Goal: Task Accomplishment & Management: Manage account settings

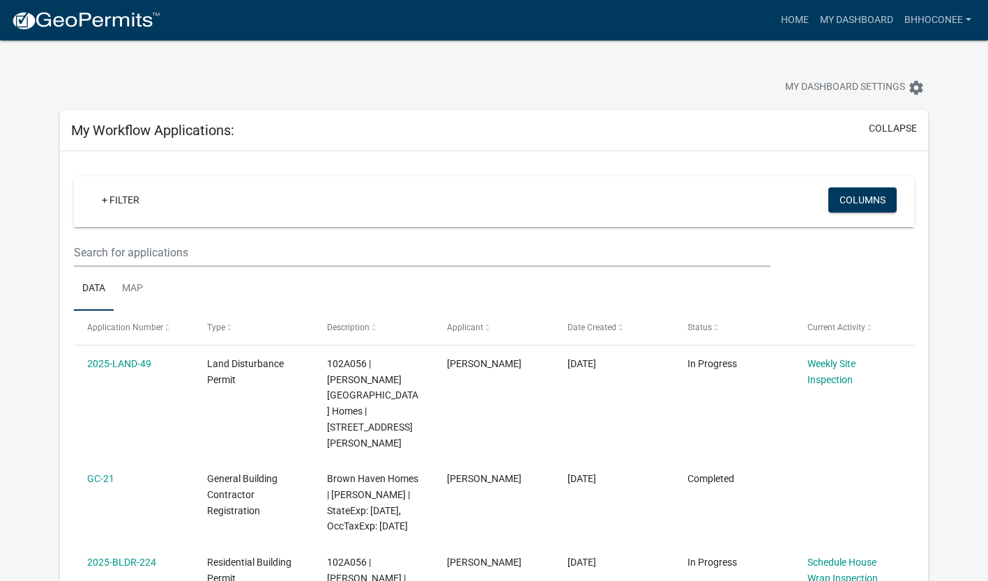
scroll to position [355, 0]
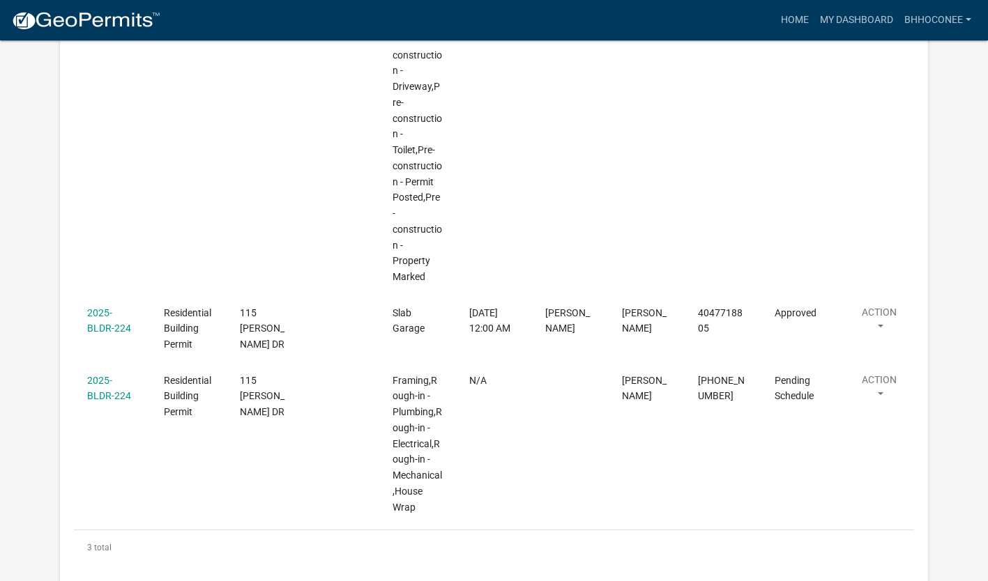
scroll to position [1268, 0]
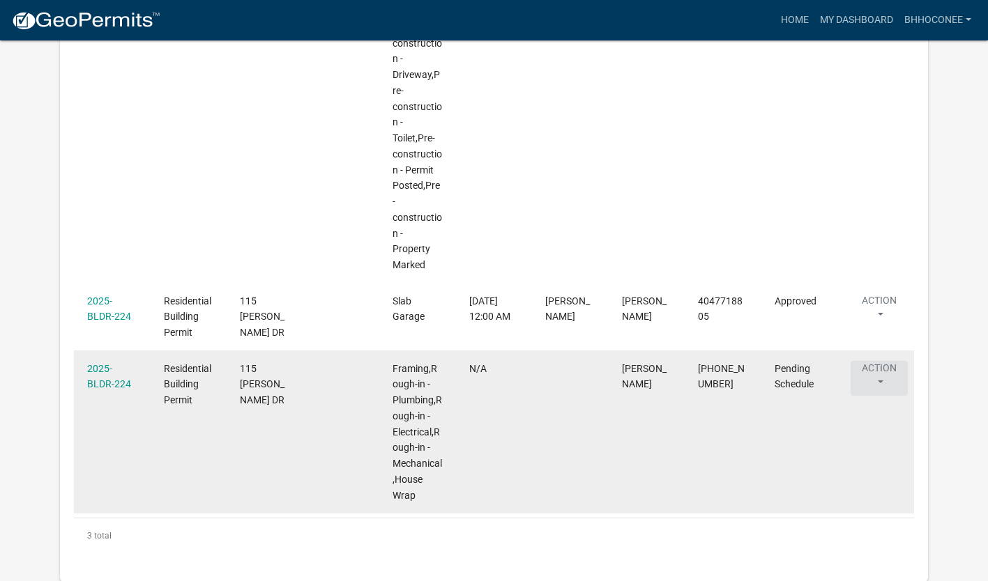
click at [882, 376] on button "Action" at bounding box center [878, 378] width 57 height 35
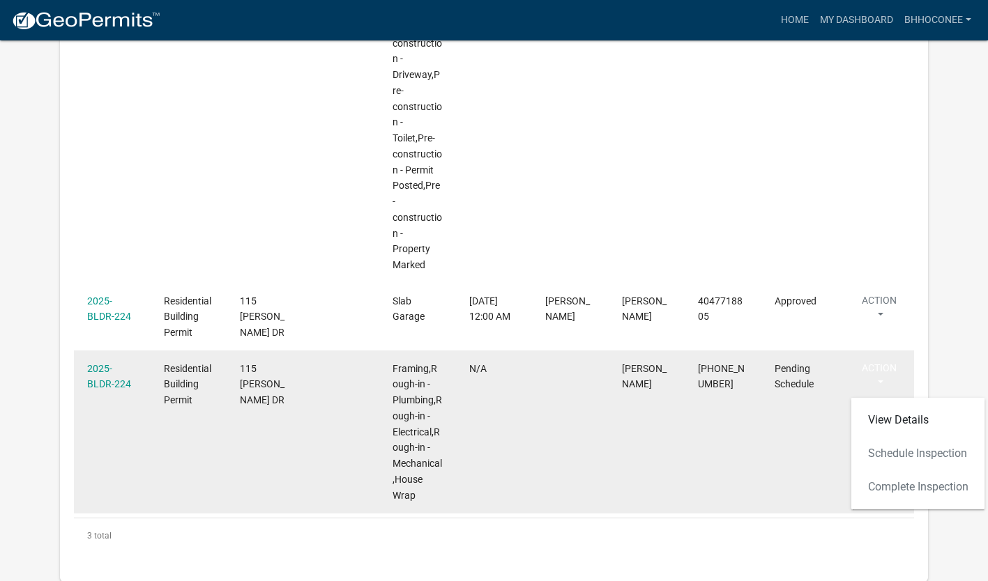
click at [516, 477] on datatable-body-cell "N/A" at bounding box center [494, 432] width 77 height 163
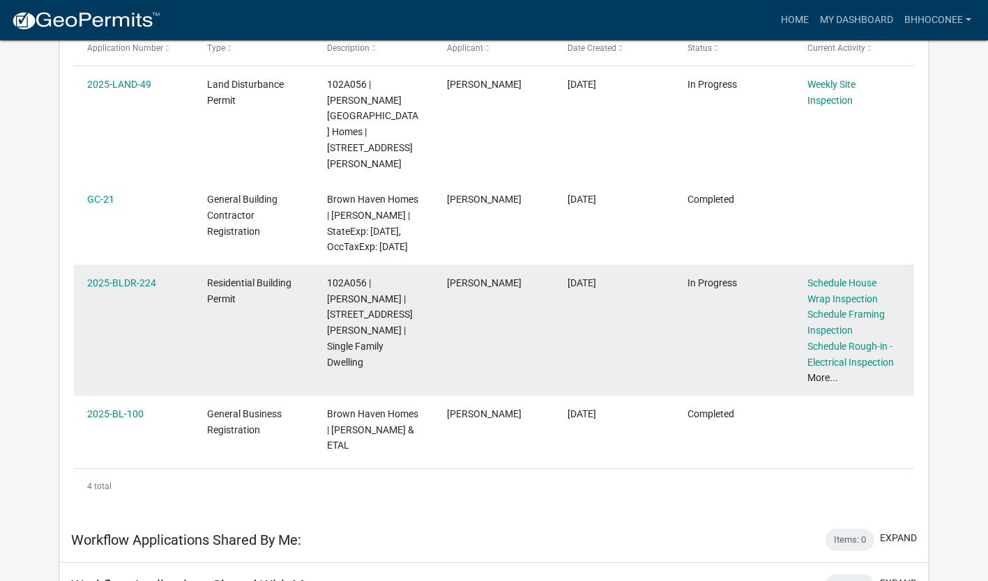
scroll to position [281, 0]
click at [834, 277] on link "Schedule House Wrap Inspection" at bounding box center [842, 289] width 70 height 27
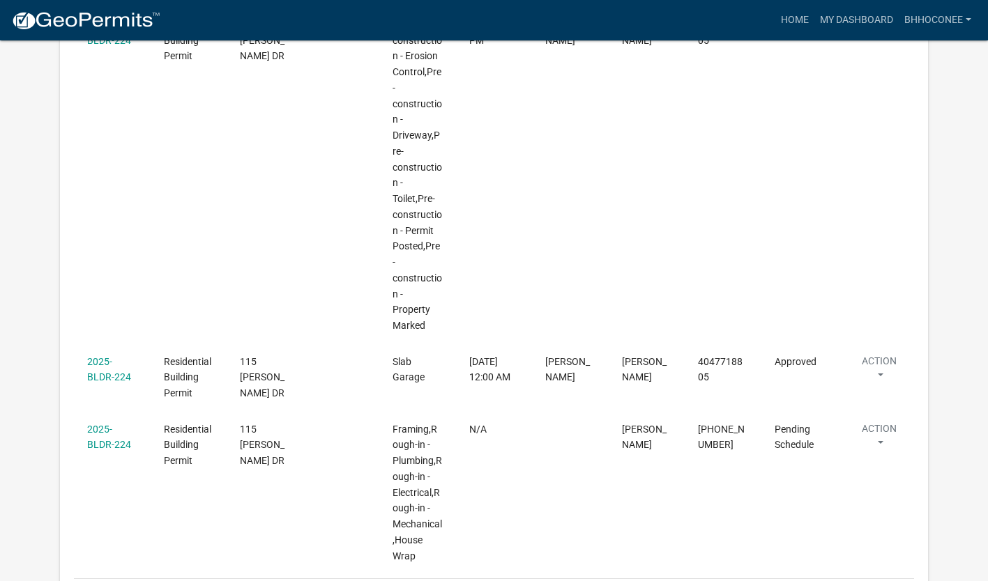
scroll to position [1268, 0]
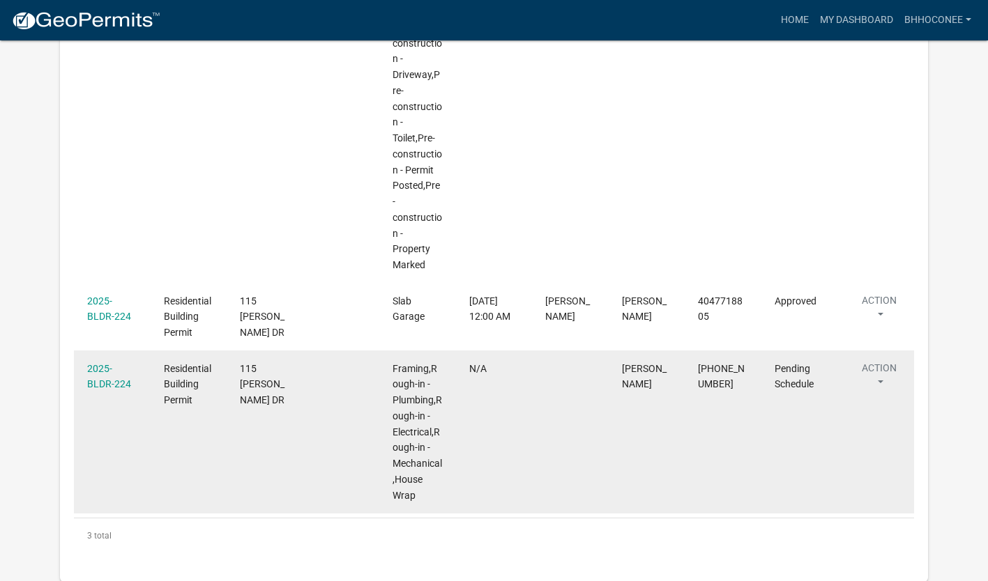
click at [878, 378] on button "Action" at bounding box center [878, 378] width 57 height 35
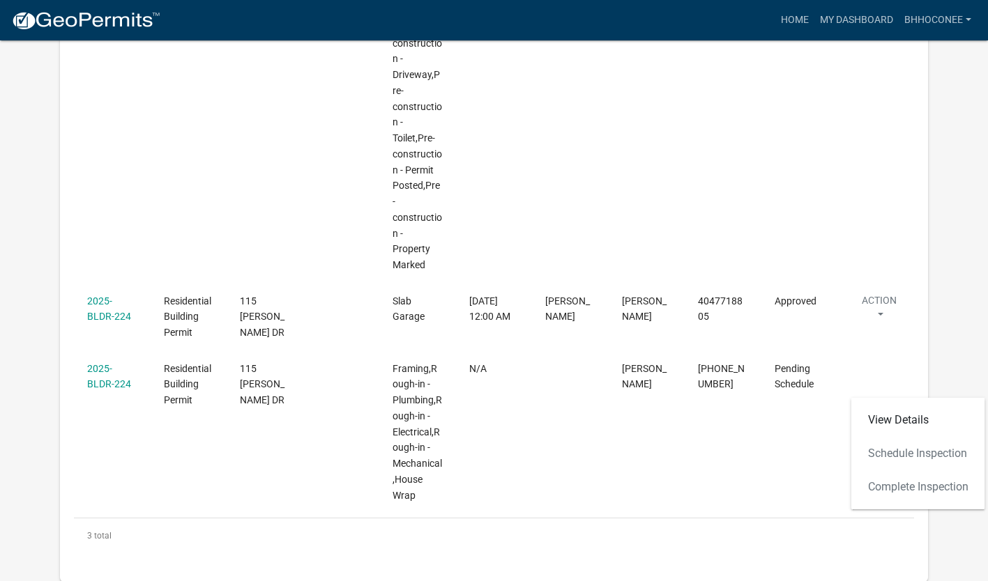
click at [887, 459] on div "View Details Schedule Inspection Complete Inspection" at bounding box center [918, 454] width 134 height 112
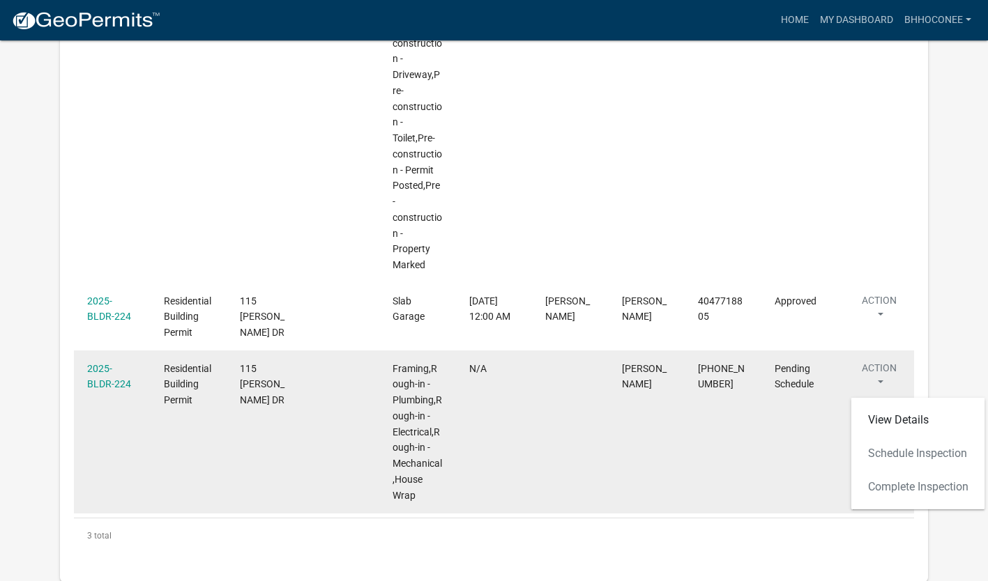
click at [883, 386] on button "Action" at bounding box center [878, 378] width 57 height 35
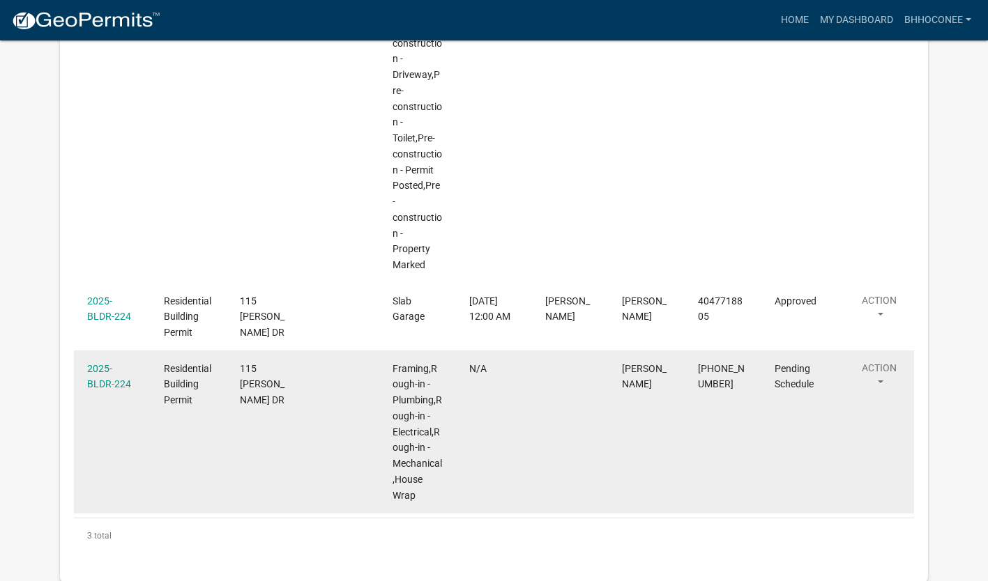
click at [876, 367] on button "Action" at bounding box center [878, 378] width 57 height 35
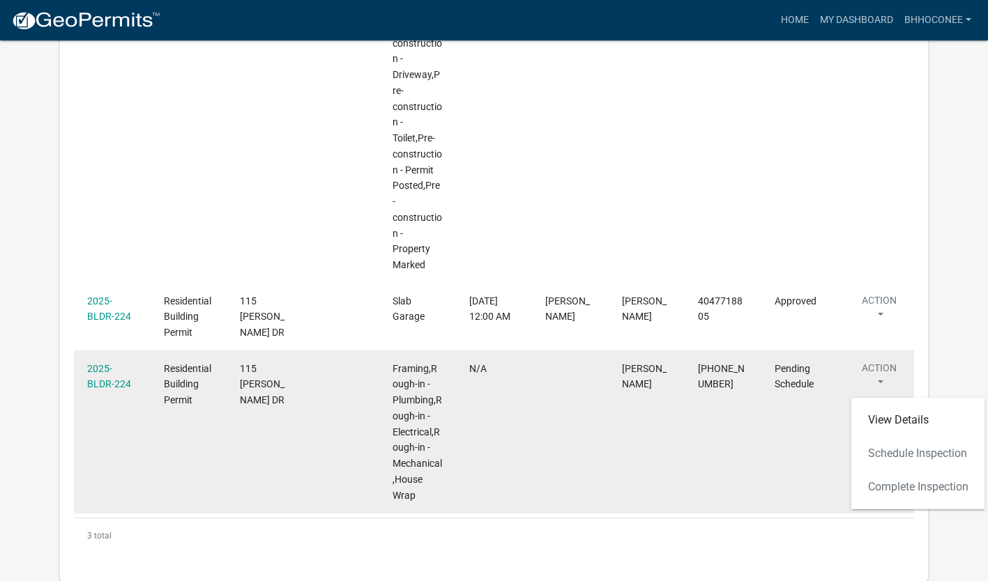
click at [882, 369] on button "Action" at bounding box center [878, 378] width 57 height 35
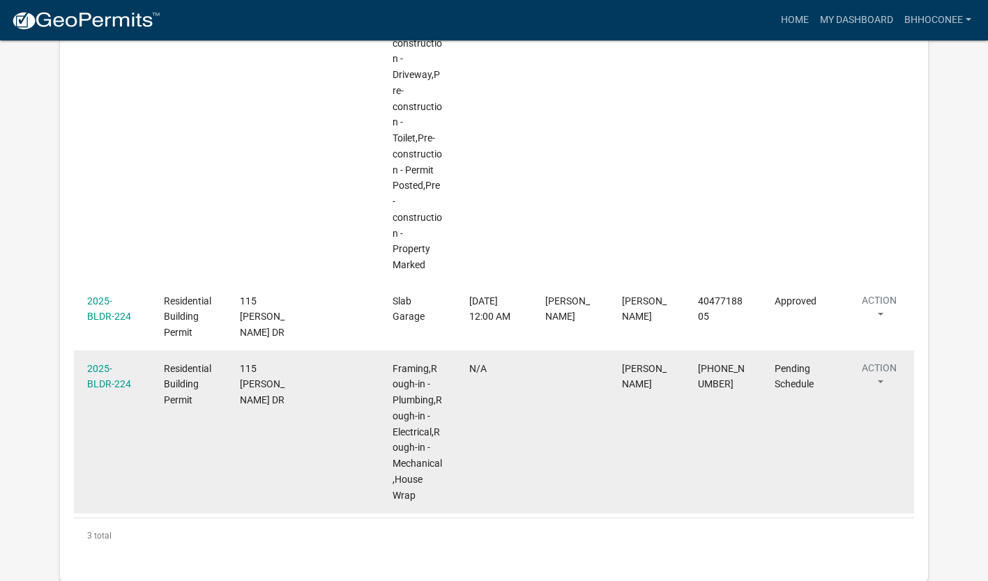
click at [127, 376] on div "2025-BLDR-224" at bounding box center [111, 377] width 49 height 32
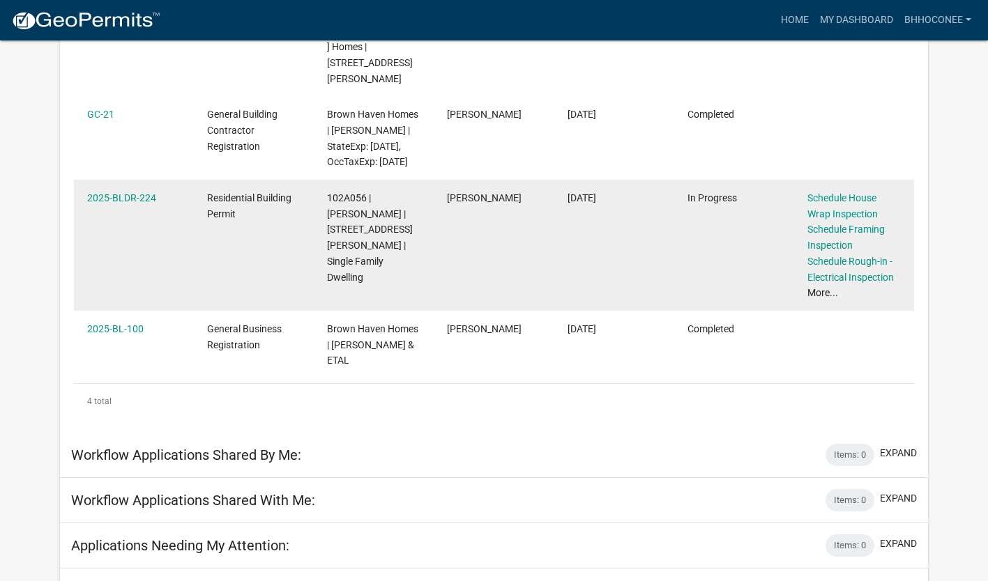
scroll to position [362, 0]
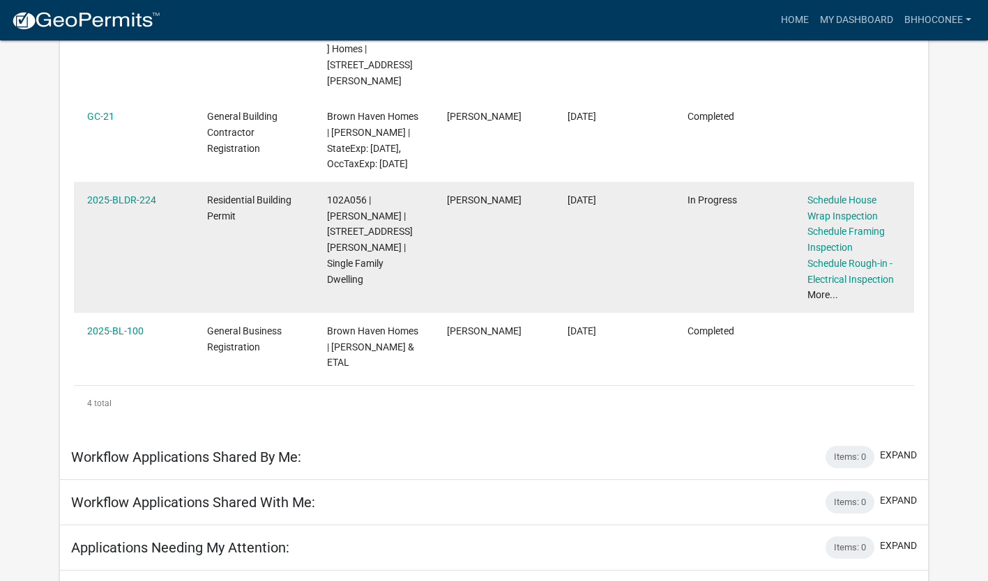
click at [376, 259] on datatable-body-cell "102A056 | [PERSON_NAME] | [STREET_ADDRESS][PERSON_NAME] | Single Family Dwelling" at bounding box center [374, 247] width 120 height 131
